Goal: Check status: Check status

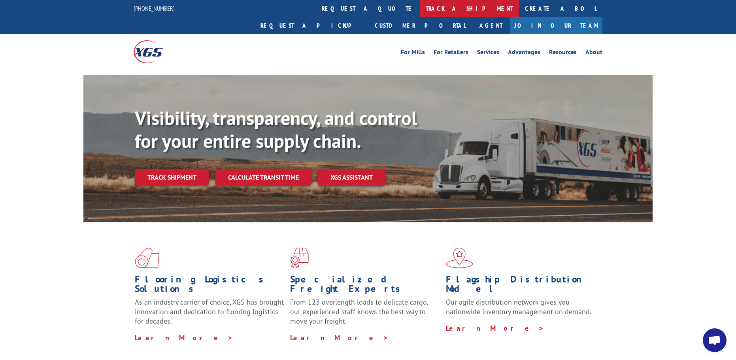
click at [420, 8] on link "track a shipment" at bounding box center [469, 8] width 99 height 17
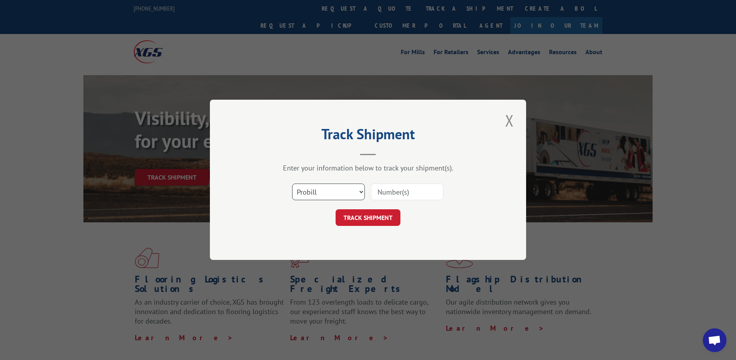
click at [359, 193] on select "Select category... Probill BOL PO" at bounding box center [328, 192] width 73 height 17
select select "bol"
click at [292, 184] on select "Select category... Probill BOL PO" at bounding box center [328, 192] width 73 height 17
click at [396, 195] on input at bounding box center [407, 192] width 73 height 17
paste input "4857215"
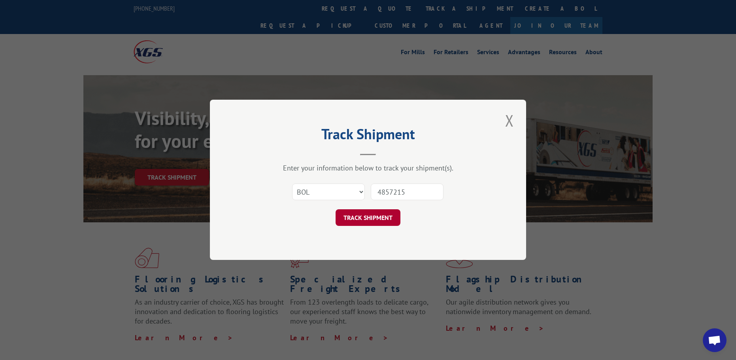
type input "4857215"
click at [366, 217] on button "TRACK SHIPMENT" at bounding box center [368, 218] width 65 height 17
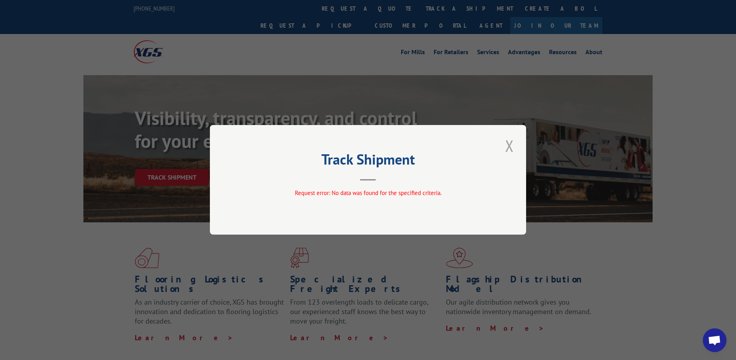
click at [512, 144] on button "Close modal" at bounding box center [509, 146] width 13 height 22
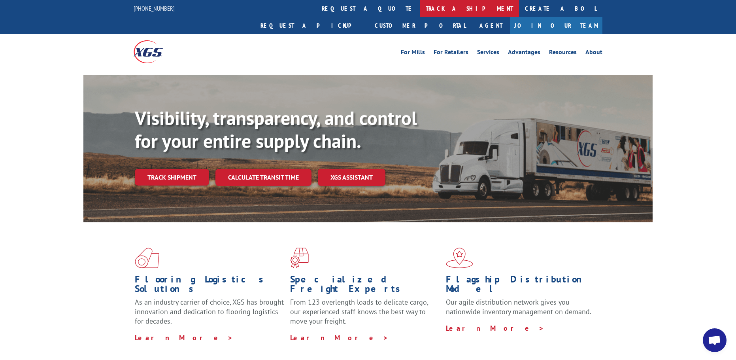
click at [420, 6] on link "track a shipment" at bounding box center [469, 8] width 99 height 17
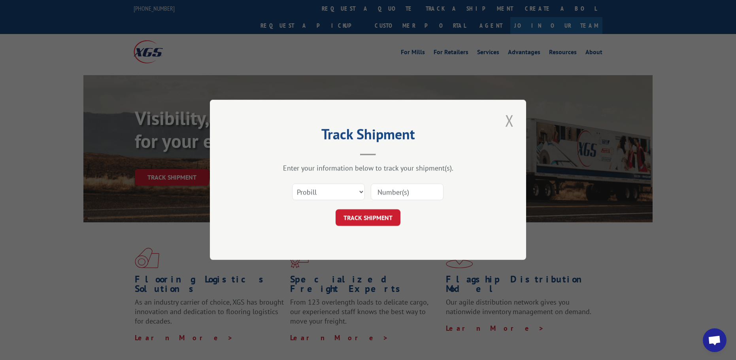
click at [510, 119] on button "Close modal" at bounding box center [509, 121] width 13 height 22
